Goal: Task Accomplishment & Management: Complete application form

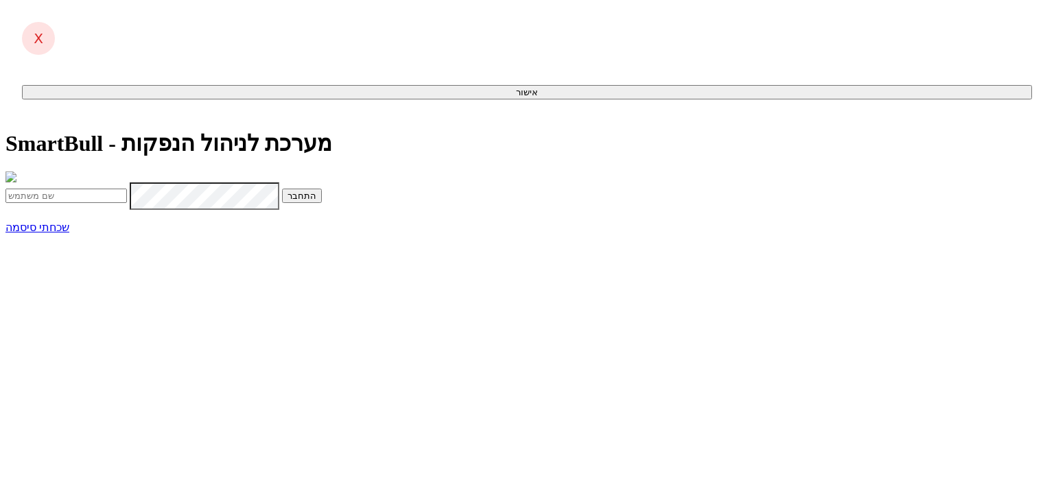
type input "[PERSON_NAME][EMAIL_ADDRESS][DOMAIN_NAME]"
click at [316, 201] on span "submit" at bounding box center [316, 196] width 0 height 10
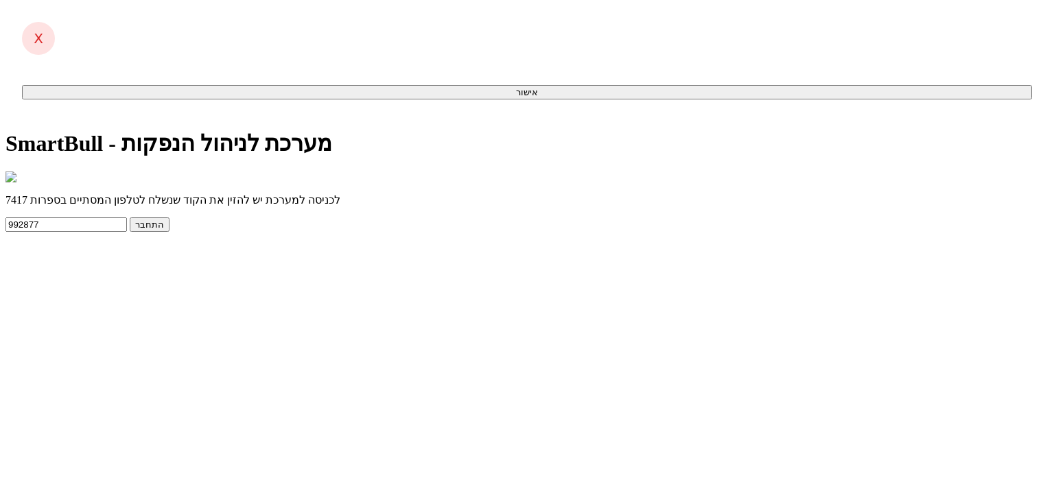
type input "992877"
click at [170, 232] on button "התחבר" at bounding box center [150, 225] width 40 height 14
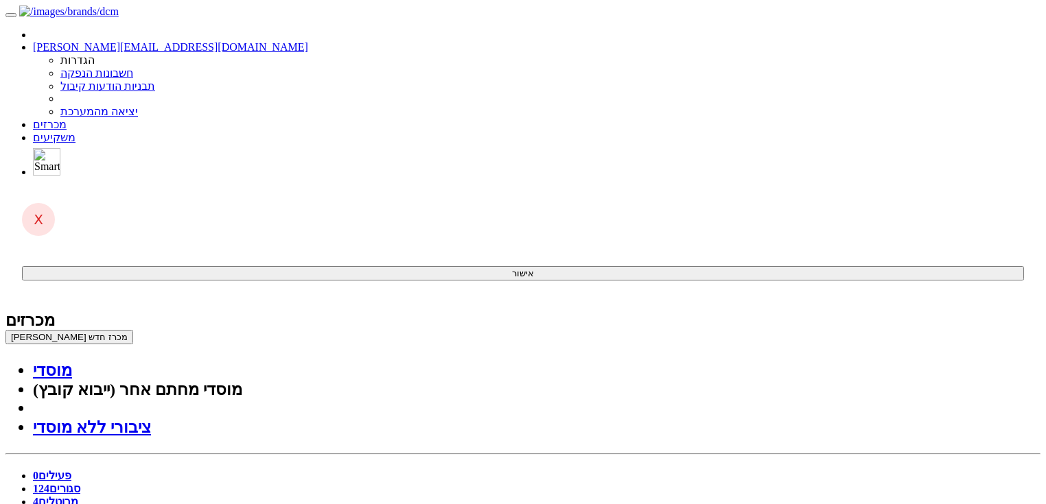
click at [133, 330] on button "צור מכרז חדש" at bounding box center [69, 337] width 128 height 14
click at [72, 362] on link "מוסדי" at bounding box center [52, 371] width 39 height 18
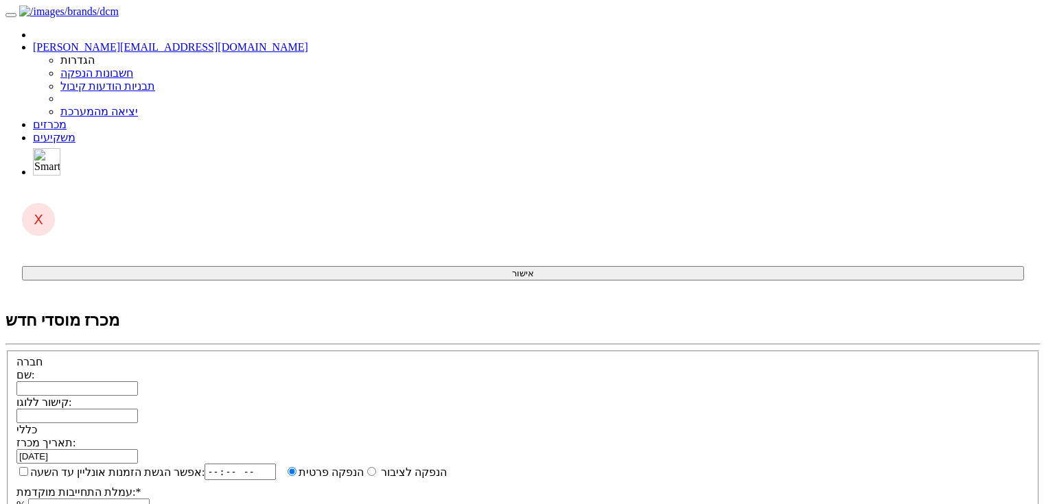
click at [138, 382] on input "שם:" at bounding box center [76, 389] width 121 height 14
click at [138, 382] on input "חג'ג'" at bounding box center [76, 389] width 121 height 14
paste input "אירופה דיוולופמנט צ.ש. בע"מ"
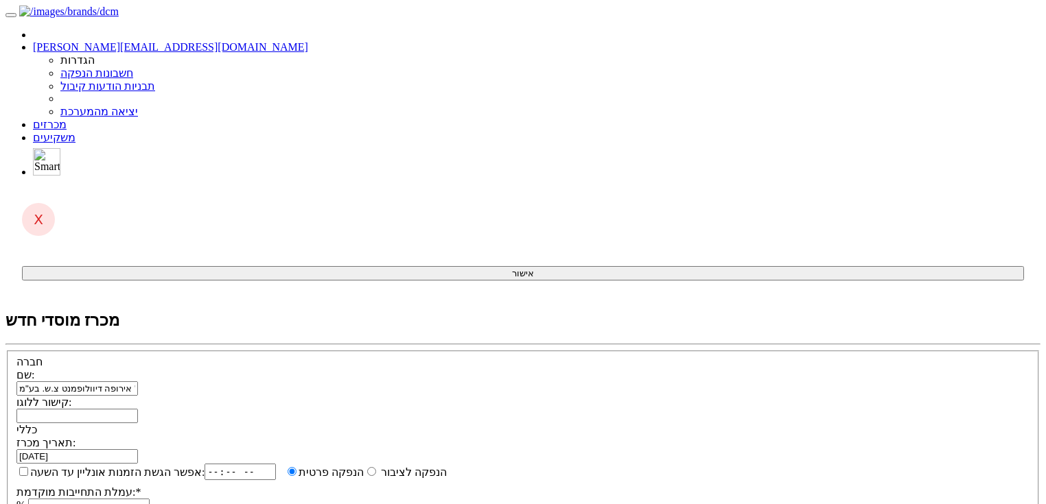
type input "חג'ג' אירופה דיוולופמנט צ.ש. בע"מ"
click at [138, 409] on input "קישור ללוגו:" at bounding box center [76, 416] width 121 height 14
paste input "https://hagag-europe.com/wp-content/uploads/2019/02/HagagEuropeLogoB_cropped.png"
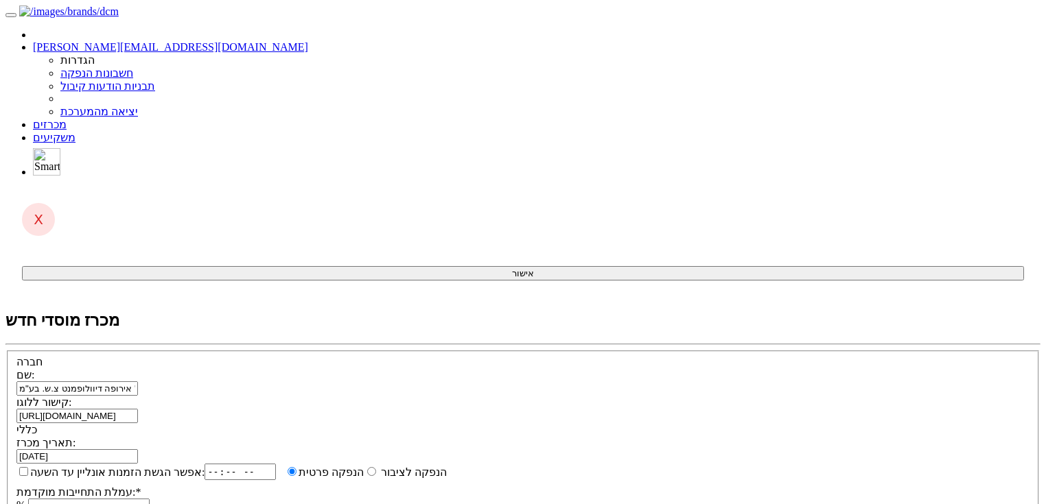
type input "https://hagag-europe.com/wp-content/uploads/2019/02/HagagEuropeLogoB_cropped.png"
click at [138, 450] on input "28/09/2025" at bounding box center [76, 457] width 121 height 14
click at [138, 450] on span at bounding box center [138, 456] width 0 height 12
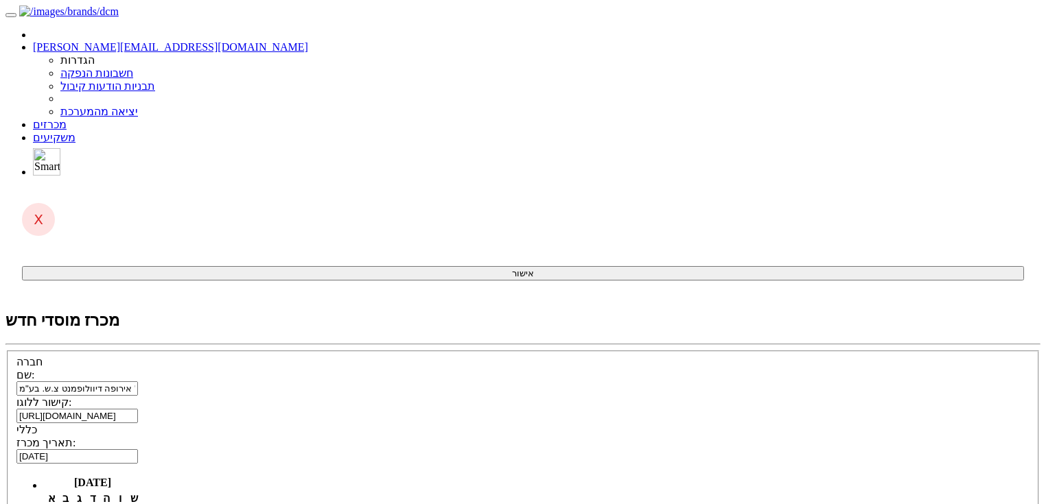
type input "29/09/2025"
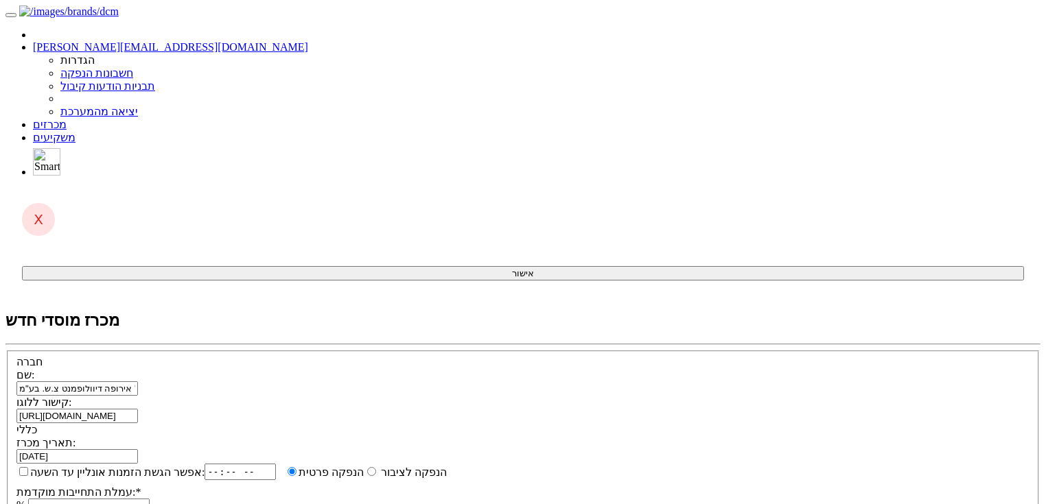
click at [205, 465] on label "אפשר הגשת הזמנות אונליין עד השעה:" at bounding box center [110, 472] width 188 height 14
click at [28, 467] on input "אפשר הגשת הזמנות אונליין עד השעה:" at bounding box center [23, 471] width 9 height 9
checkbox input "true"
click at [281, 464] on input "time" at bounding box center [245, 472] width 71 height 16
type input "18:30"
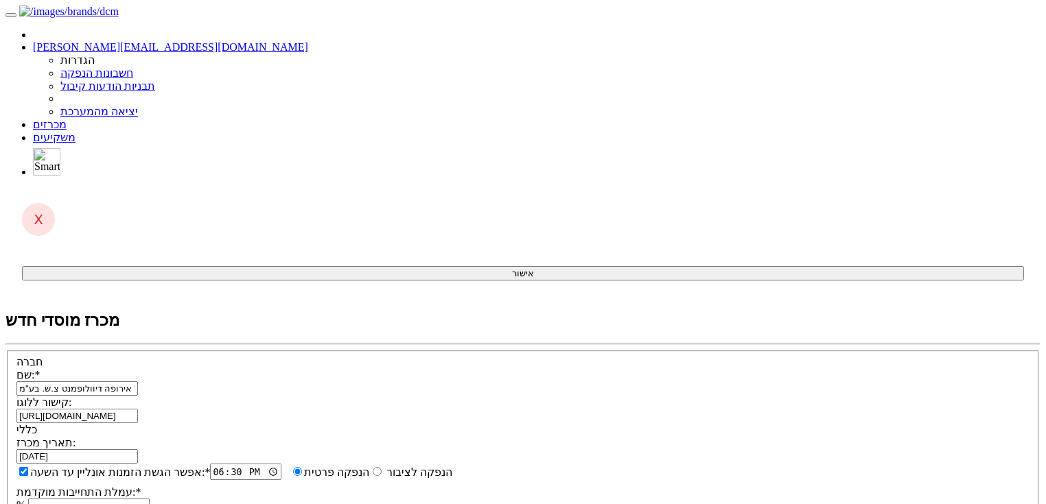
click at [150, 499] on input "עמלת התחייבות מוקדמת: *" at bounding box center [88, 506] width 121 height 14
type input "0.7"
radio input "true"
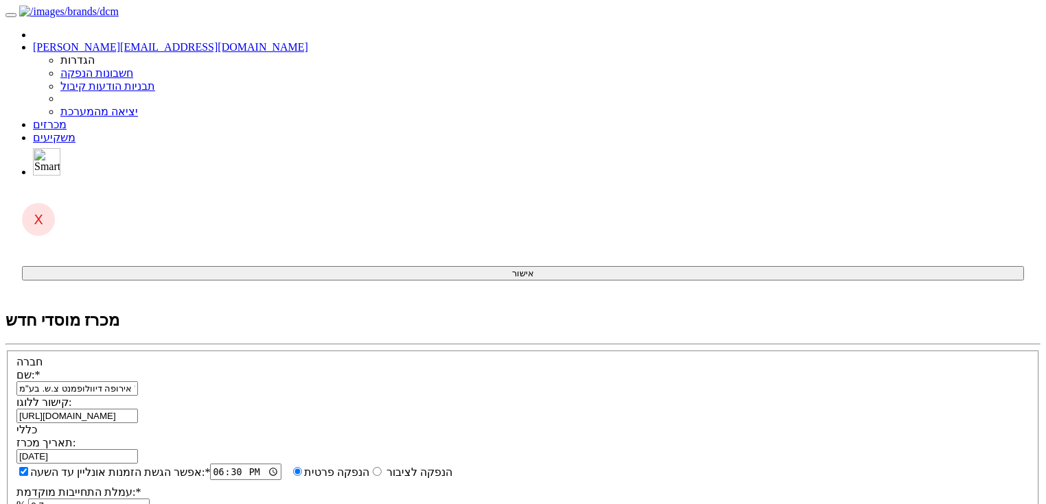
type input "ה"
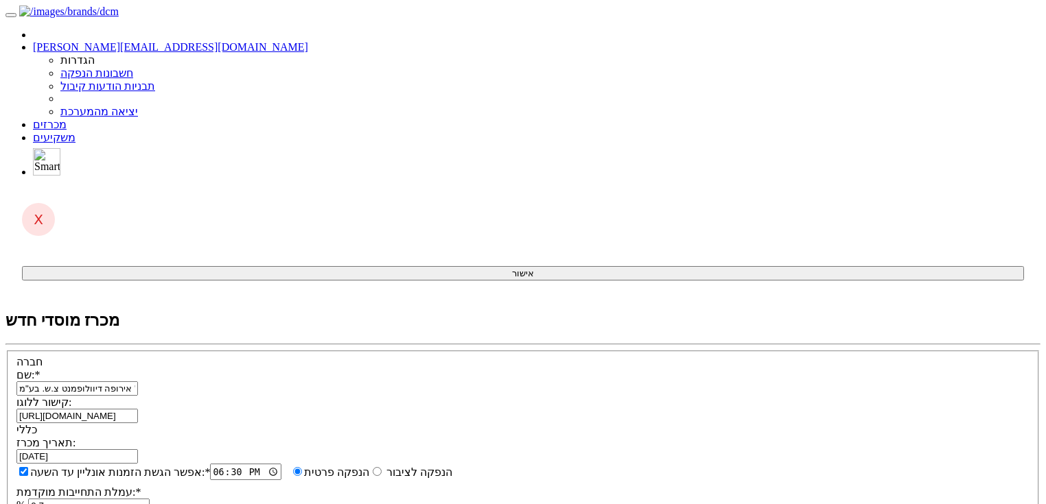
type input "1218833"
type input "1"
type input "1,000"
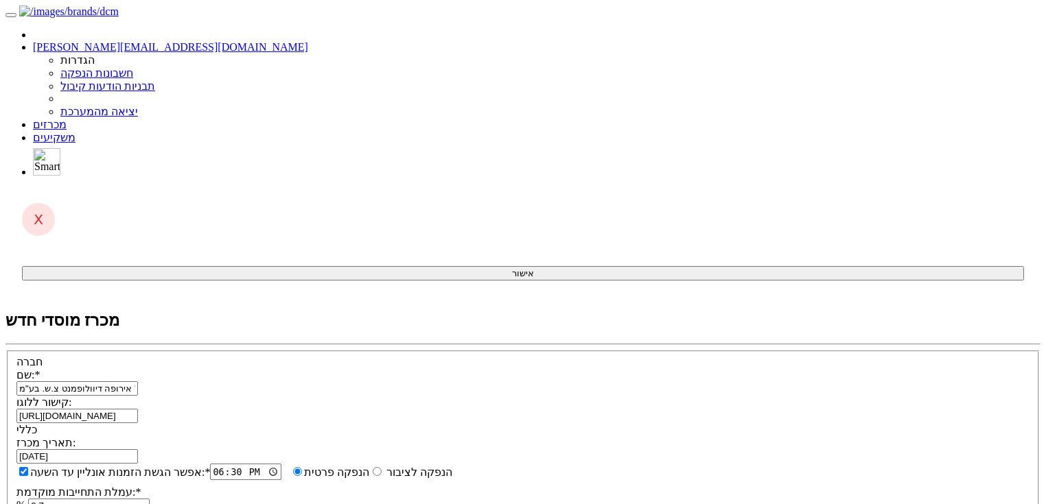
type input "1"
type input "800"
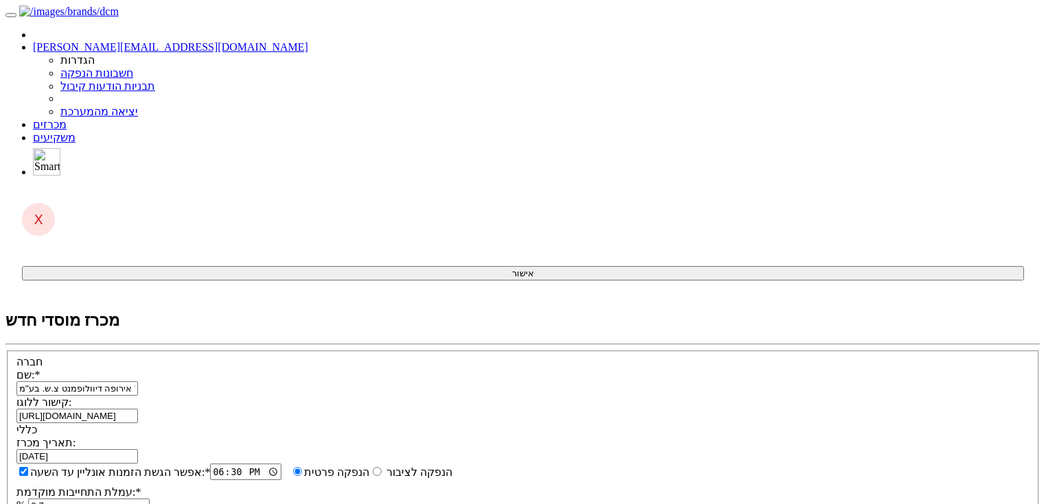
type input "103829000"
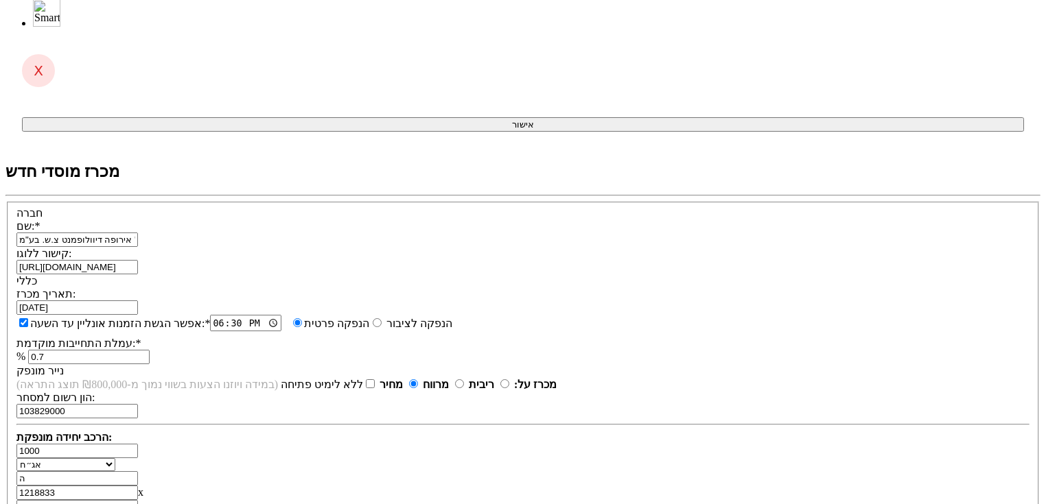
scroll to position [44, 0]
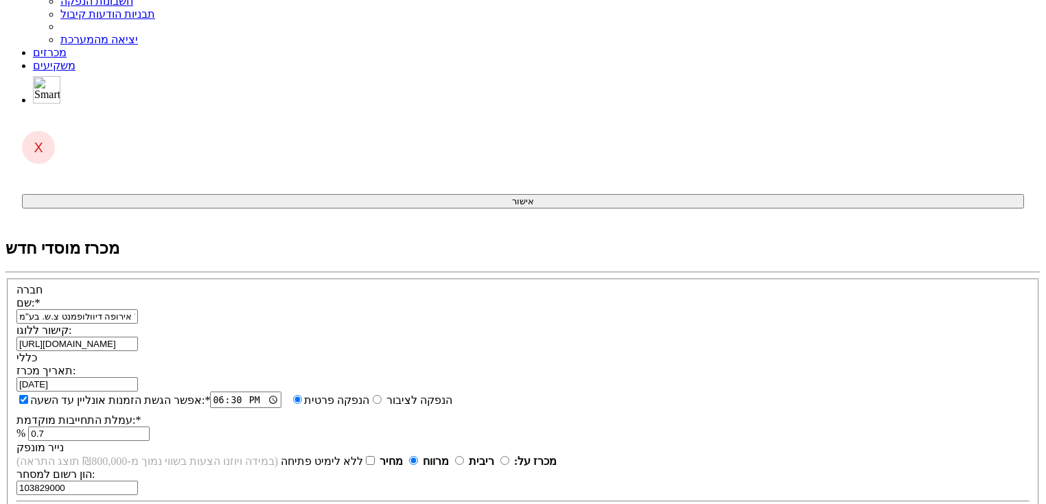
scroll to position [0, 0]
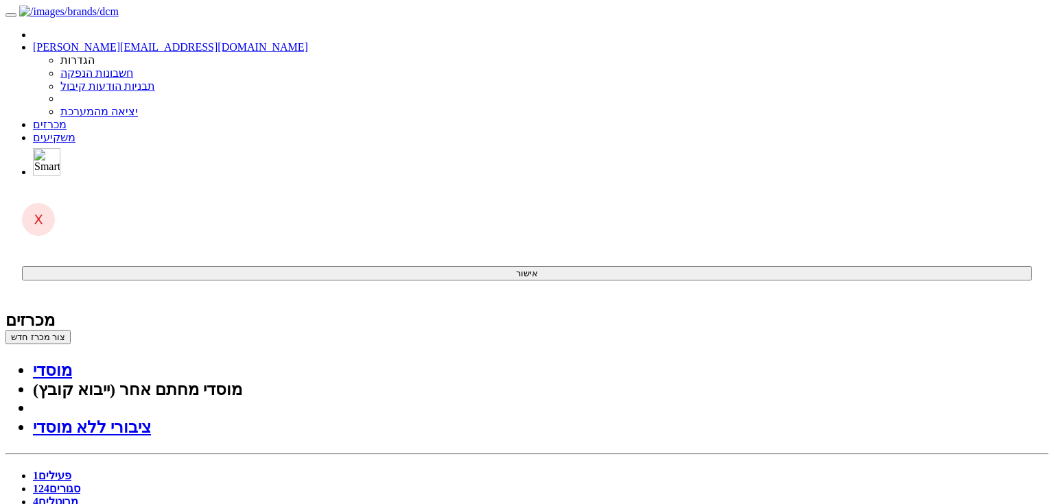
drag, startPoint x: 446, startPoint y: 1240, endPoint x: 479, endPoint y: 1240, distance: 32.9
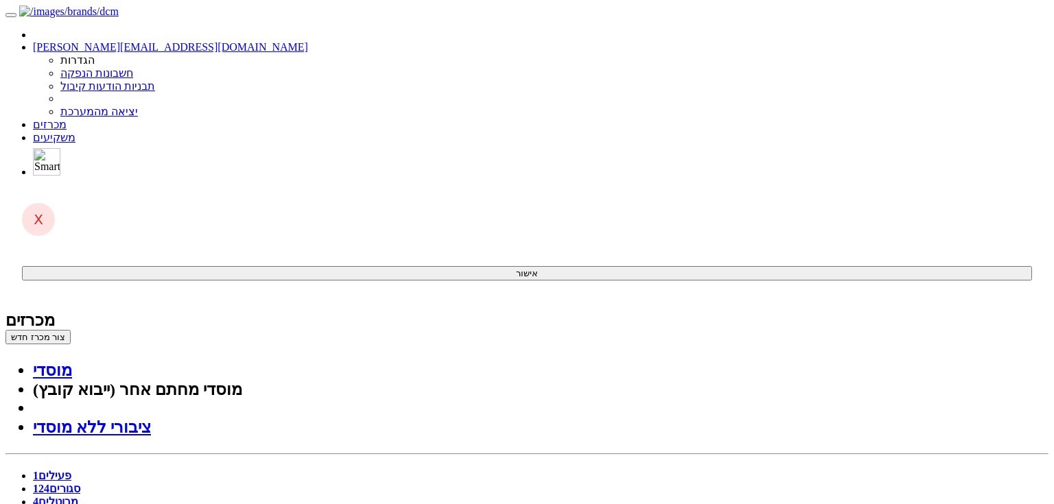
drag, startPoint x: 448, startPoint y: 1552, endPoint x: 450, endPoint y: 1519, distance: 33.7
drag, startPoint x: 446, startPoint y: 1517, endPoint x: 487, endPoint y: 1515, distance: 41.2
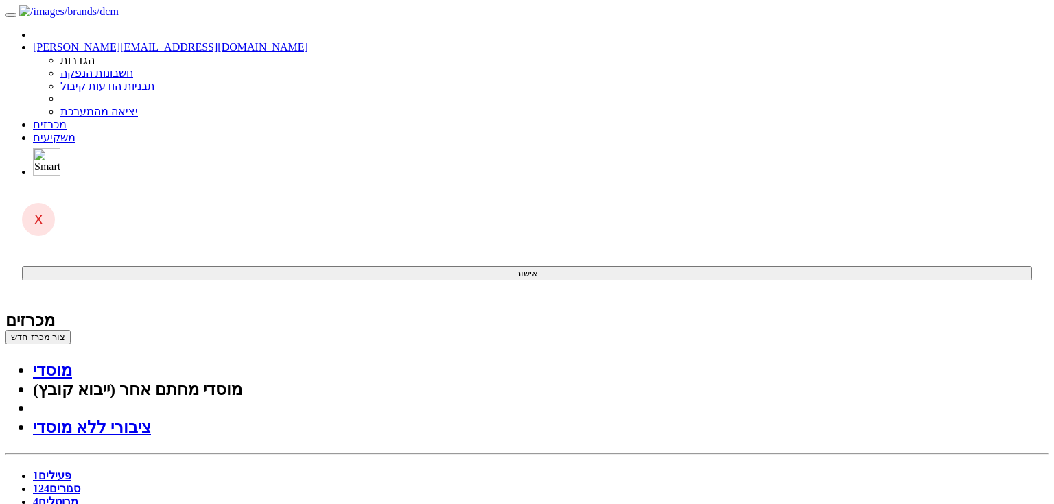
drag, startPoint x: 442, startPoint y: 1514, endPoint x: 460, endPoint y: 1547, distance: 37.5
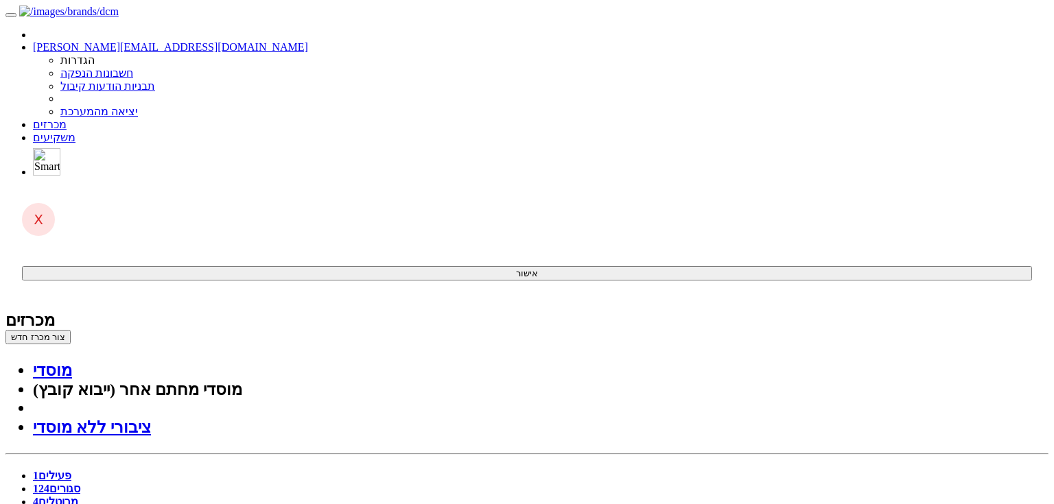
drag, startPoint x: 445, startPoint y: 1515, endPoint x: 488, endPoint y: 1516, distance: 43.2
drag, startPoint x: 490, startPoint y: 1515, endPoint x: 444, endPoint y: 1517, distance: 46.0
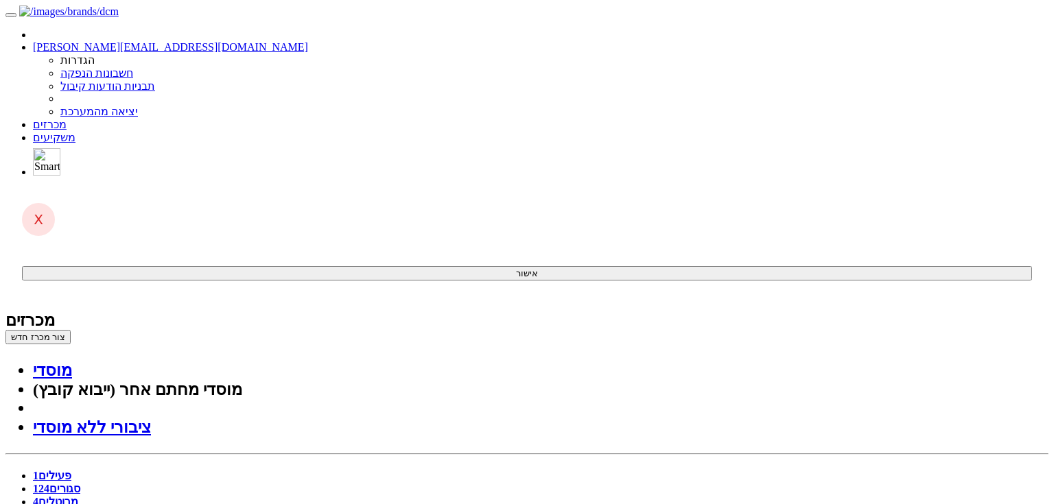
scroll to position [549, 0]
drag, startPoint x: 522, startPoint y: 1816, endPoint x: 266, endPoint y: 1988, distance: 307.6
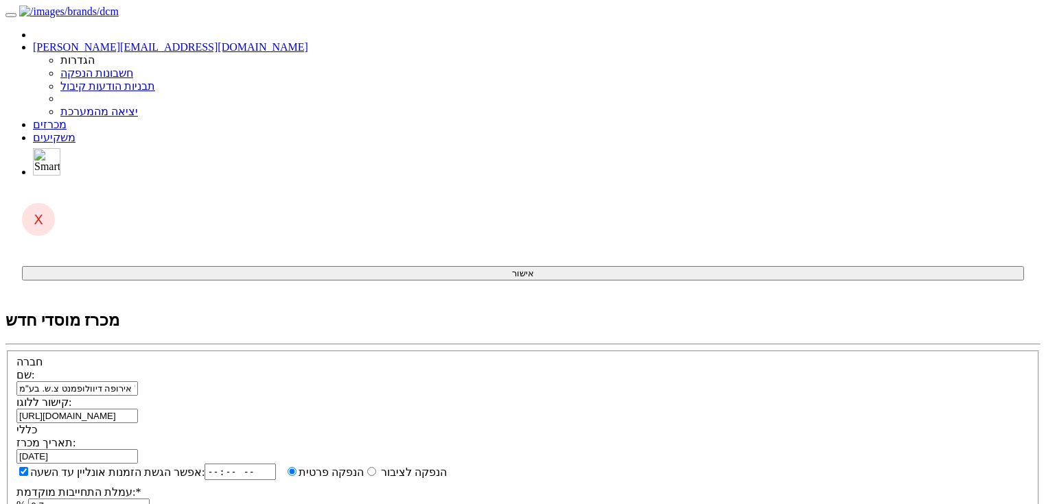
click at [67, 119] on link "מכרזים" at bounding box center [50, 125] width 34 height 12
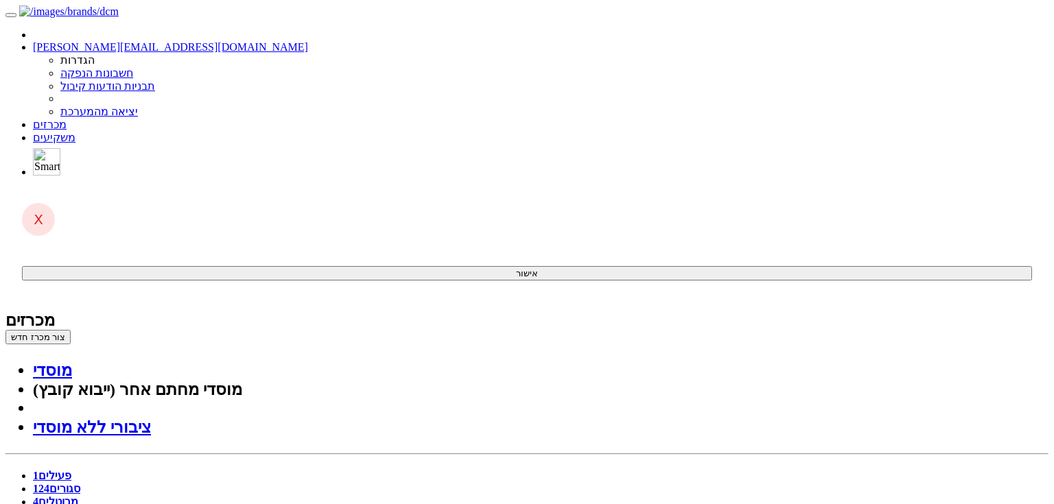
drag, startPoint x: 445, startPoint y: 1292, endPoint x: 478, endPoint y: 1292, distance: 32.3
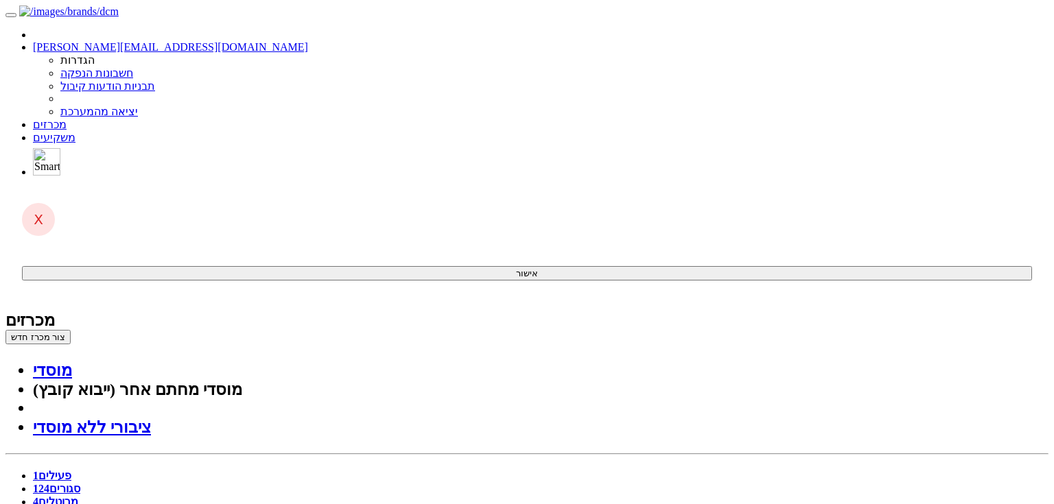
drag, startPoint x: 443, startPoint y: 1513, endPoint x: 489, endPoint y: 1517, distance: 46.2
drag, startPoint x: 676, startPoint y: 1946, endPoint x: 258, endPoint y: 1983, distance: 419.7
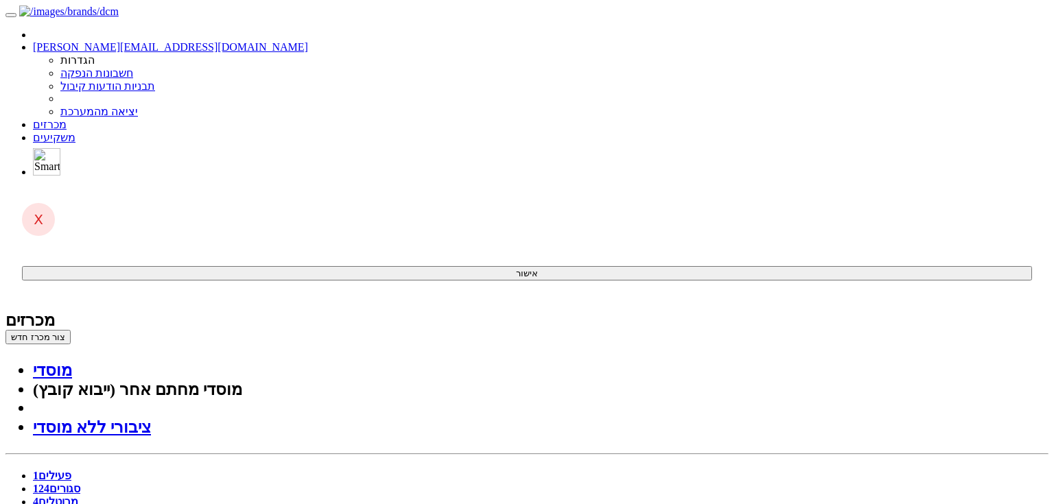
scroll to position [744, 0]
